Goal: Task Accomplishment & Management: Manage account settings

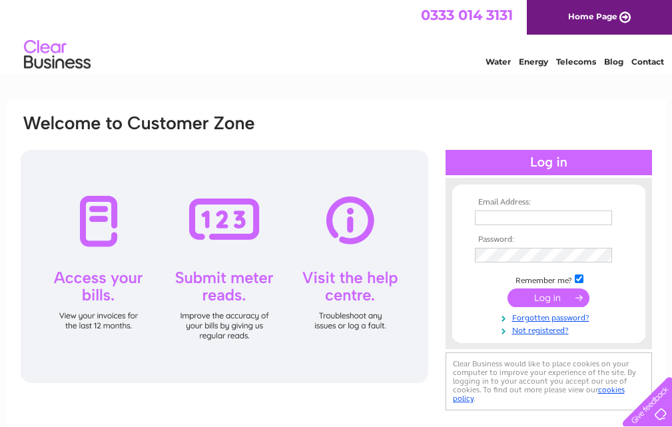
type input "[EMAIL_ADDRESS][DOMAIN_NAME]"
click at [552, 303] on input "submit" at bounding box center [549, 298] width 82 height 19
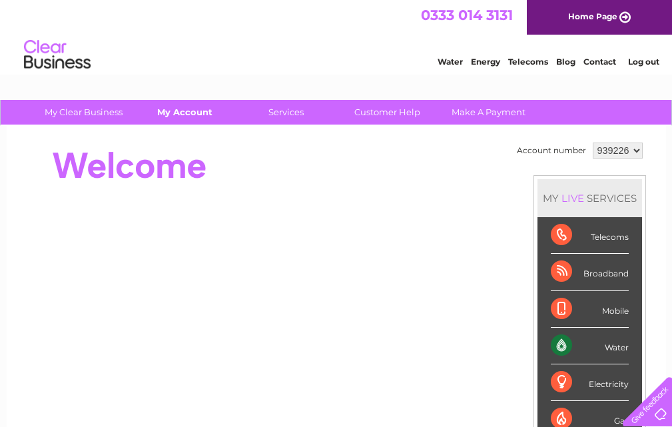
click at [185, 113] on link "My Account" at bounding box center [185, 112] width 110 height 25
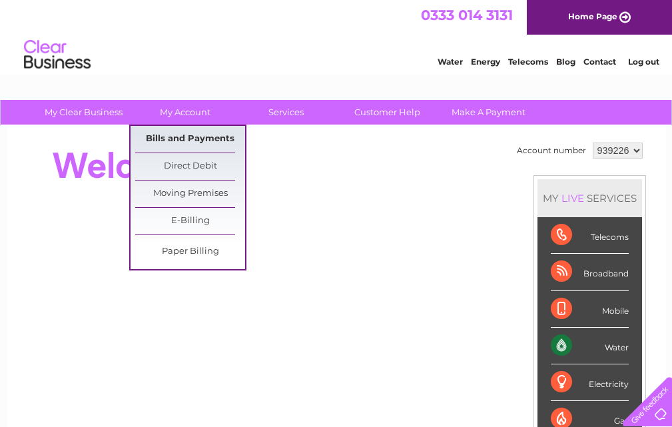
click at [210, 139] on link "Bills and Payments" at bounding box center [190, 139] width 110 height 27
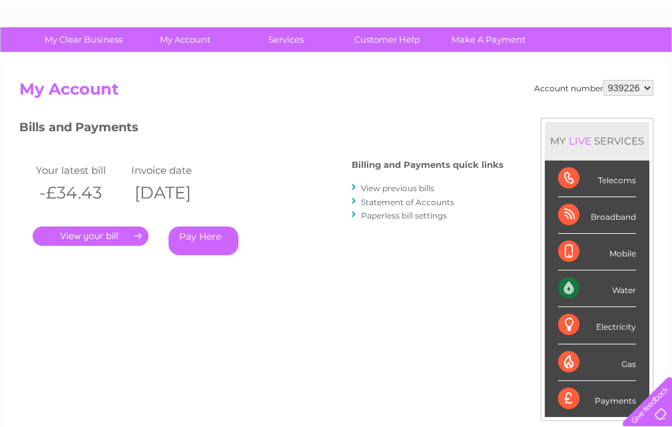
scroll to position [74, 0]
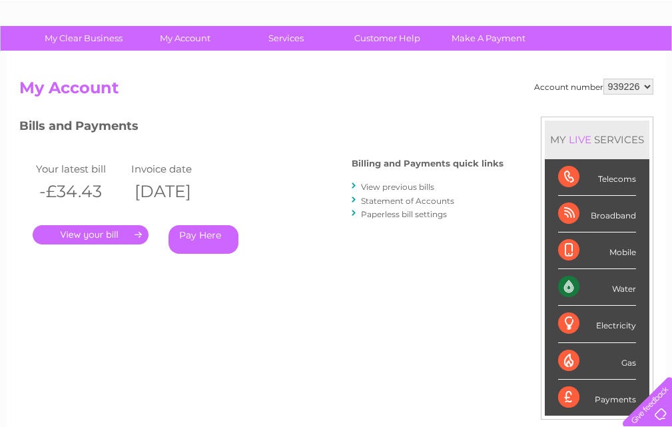
click at [123, 235] on link "." at bounding box center [91, 234] width 116 height 19
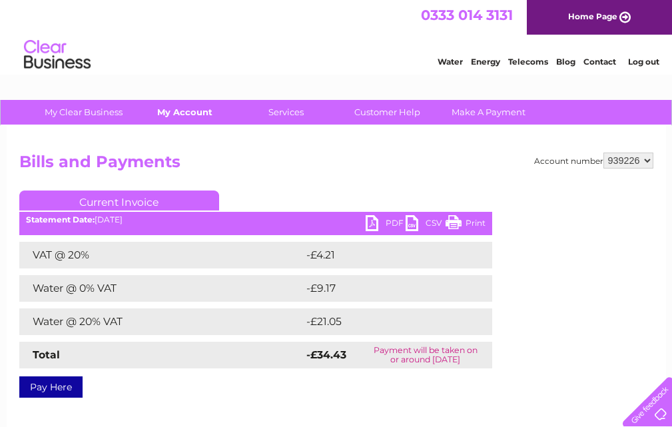
click at [189, 113] on link "My Account" at bounding box center [185, 112] width 110 height 25
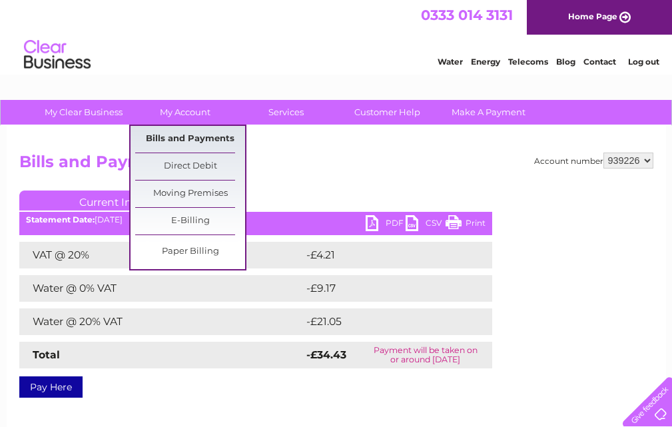
click at [207, 142] on link "Bills and Payments" at bounding box center [190, 139] width 110 height 27
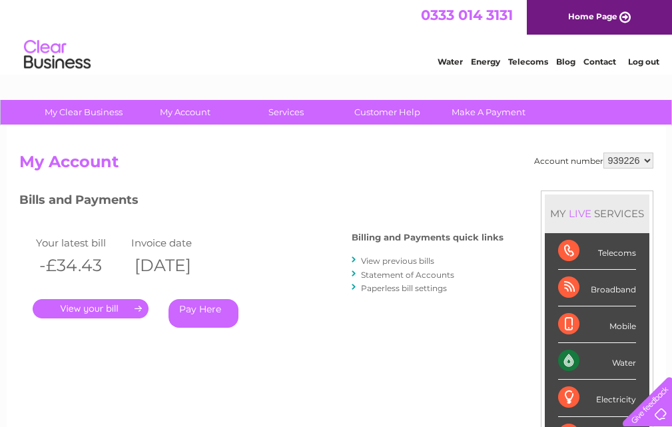
click at [404, 262] on link "View previous bills" at bounding box center [397, 261] width 73 height 10
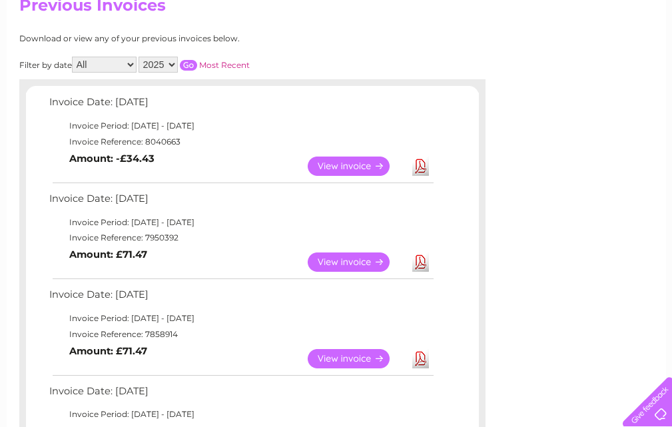
scroll to position [153, 0]
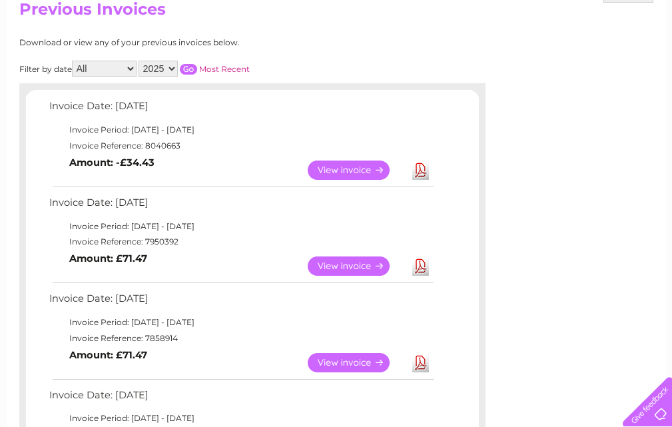
click at [350, 175] on link "View" at bounding box center [357, 170] width 98 height 19
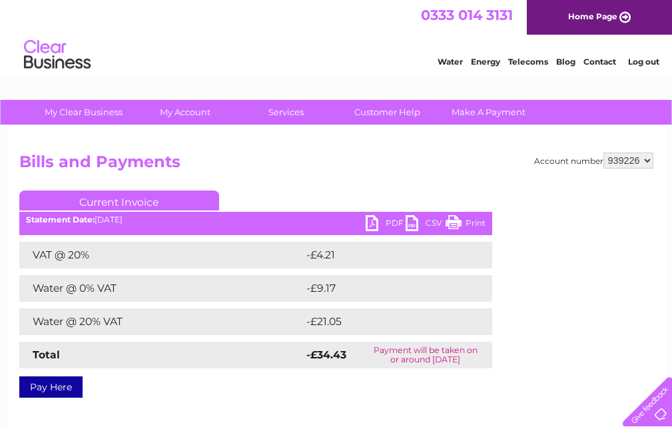
click at [381, 223] on link "PDF" at bounding box center [386, 224] width 40 height 19
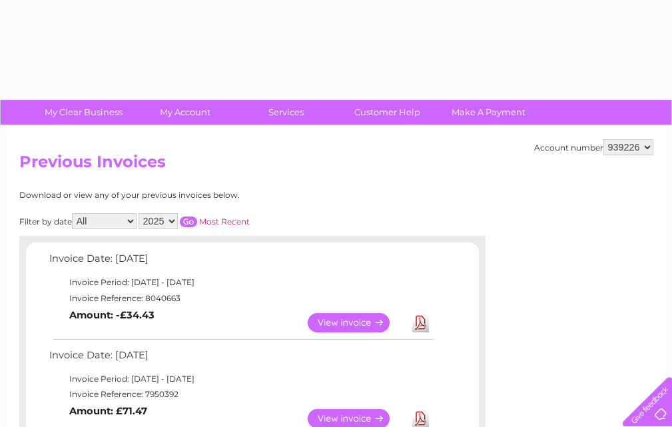
scroll to position [153, 0]
